Goal: Download file/media

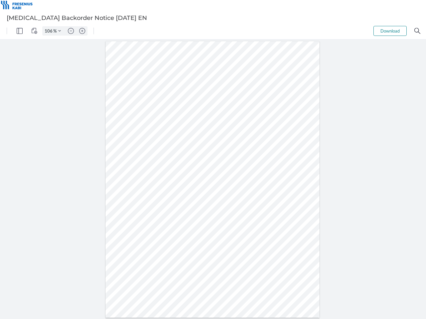
click at [20, 31] on img "Panel" at bounding box center [20, 31] width 6 height 6
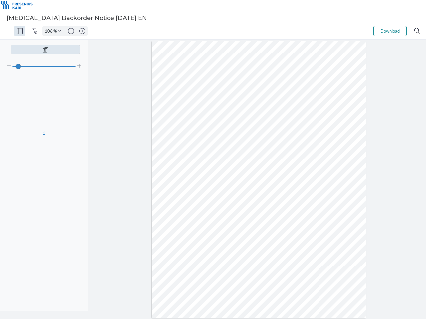
click at [34, 31] on img "View Controls" at bounding box center [34, 31] width 6 height 6
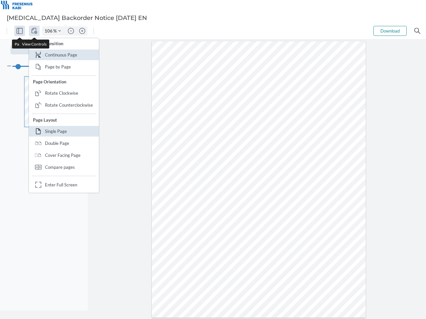
click at [50, 31] on input "106" at bounding box center [48, 31] width 11 height 6
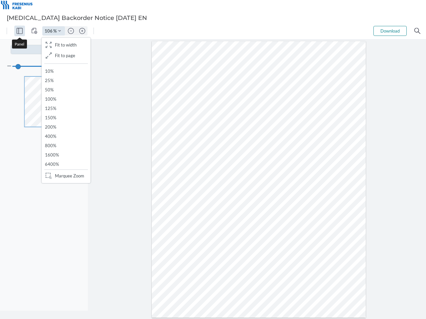
click at [60, 31] on img "Zoom Controls" at bounding box center [59, 31] width 3 height 3
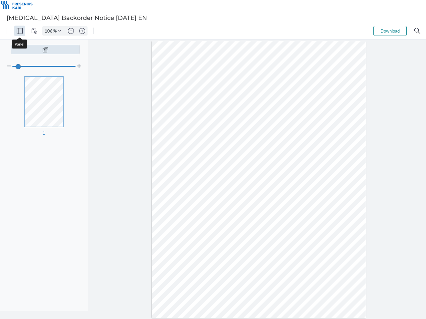
click at [71, 31] on img "Zoom out" at bounding box center [71, 31] width 6 height 6
click at [82, 31] on img "Zoom in" at bounding box center [82, 31] width 6 height 6
type input "106"
click at [390, 31] on button "Download" at bounding box center [389, 31] width 33 height 10
click at [417, 31] on img "Search" at bounding box center [417, 31] width 6 height 6
